Goal: Navigation & Orientation: Go to known website

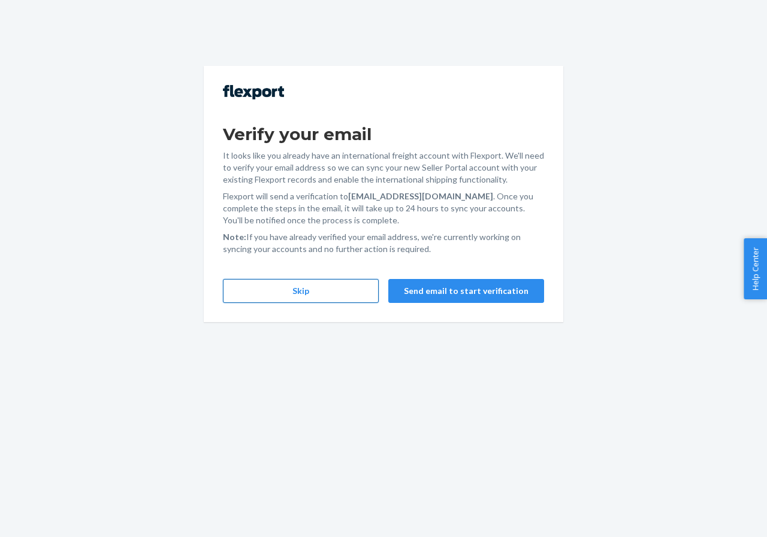
click at [304, 295] on button "Skip" at bounding box center [301, 291] width 156 height 24
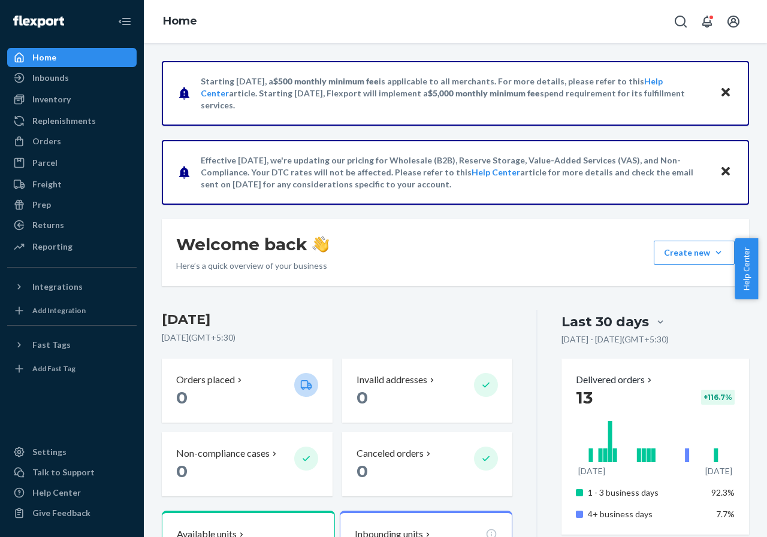
click at [721, 92] on icon "Close" at bounding box center [725, 92] width 8 height 8
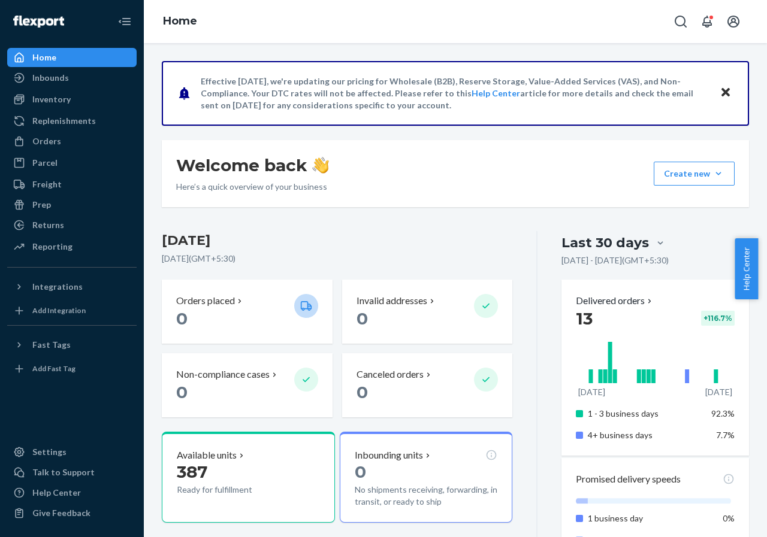
click at [721, 92] on icon "Close" at bounding box center [725, 92] width 8 height 8
